Goal: Transaction & Acquisition: Download file/media

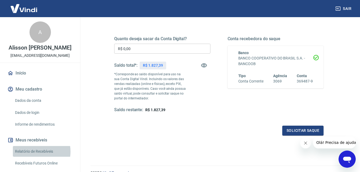
click at [32, 152] on link "Relatório de Recebíveis" at bounding box center [43, 151] width 61 height 11
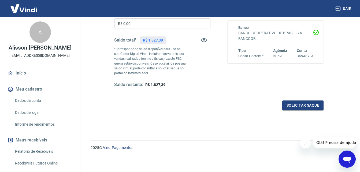
scroll to position [98, 0]
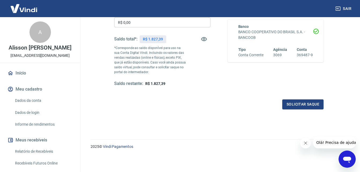
click at [42, 152] on link "Relatório de Recebíveis" at bounding box center [43, 151] width 61 height 11
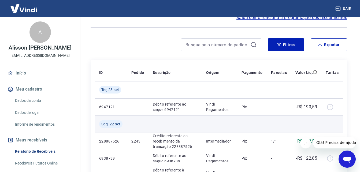
scroll to position [57, 0]
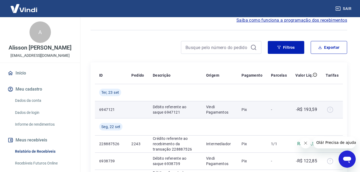
click at [327, 109] on div at bounding box center [332, 109] width 13 height 9
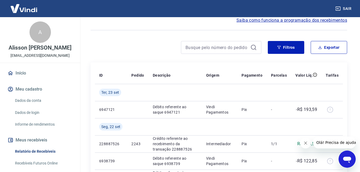
click at [307, 143] on icon "Fechar mensagem da empresa" at bounding box center [306, 143] width 4 height 4
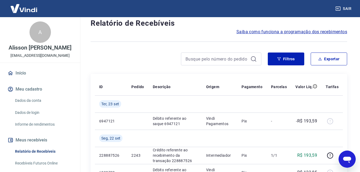
scroll to position [39, 0]
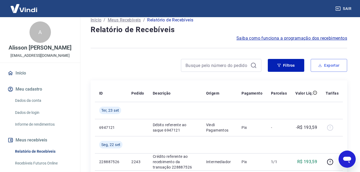
click at [327, 61] on button "Exportar" at bounding box center [329, 65] width 37 height 13
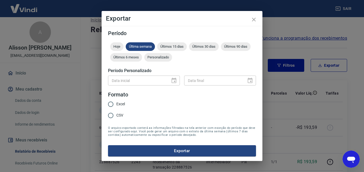
click at [173, 81] on div "Data inicial" at bounding box center [144, 81] width 72 height 10
click at [118, 105] on span "Excel" at bounding box center [120, 104] width 9 height 6
click at [116, 105] on input "Excel" at bounding box center [110, 104] width 11 height 11
radio input "true"
click at [234, 47] on span "Últimos 90 dias" at bounding box center [236, 47] width 30 height 4
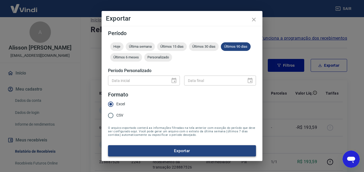
click at [169, 147] on button "Exportar" at bounding box center [182, 150] width 148 height 11
